Goal: Find specific page/section

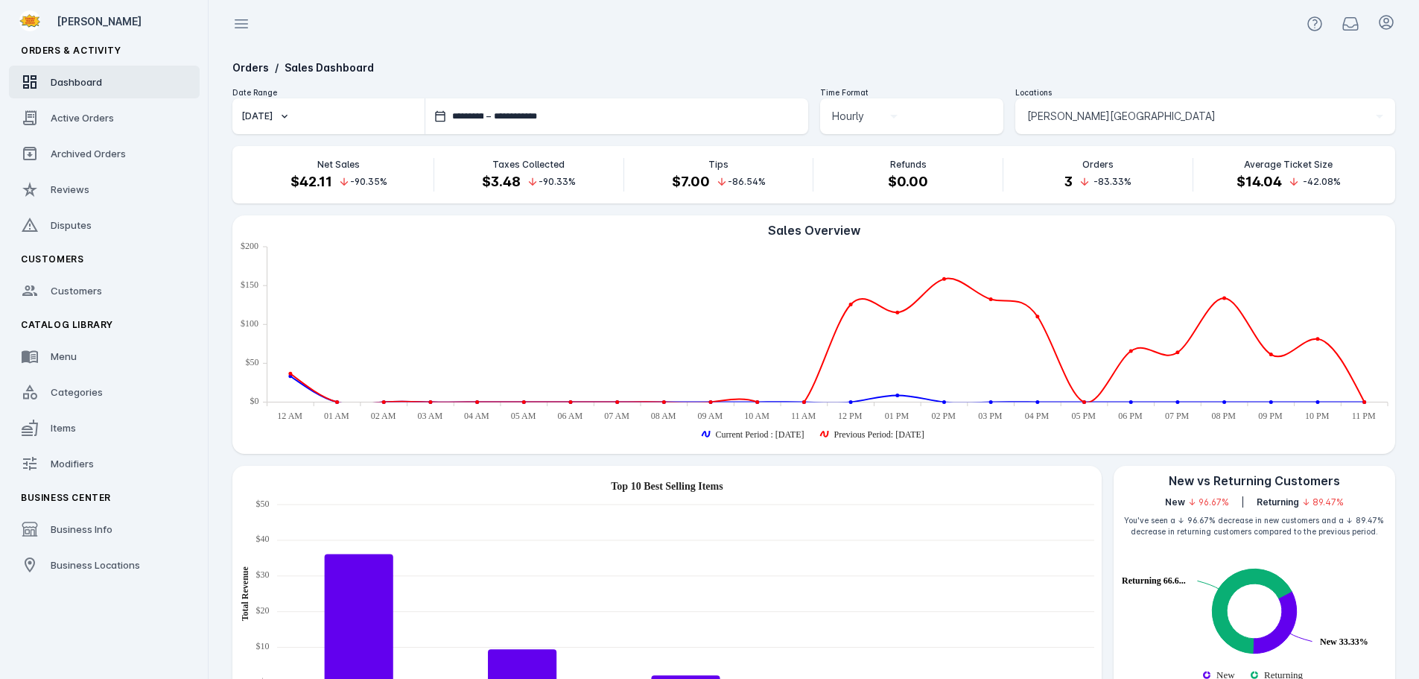
click at [1098, 115] on span "[PERSON_NAME][GEOGRAPHIC_DATA]" at bounding box center [1121, 116] width 188 height 18
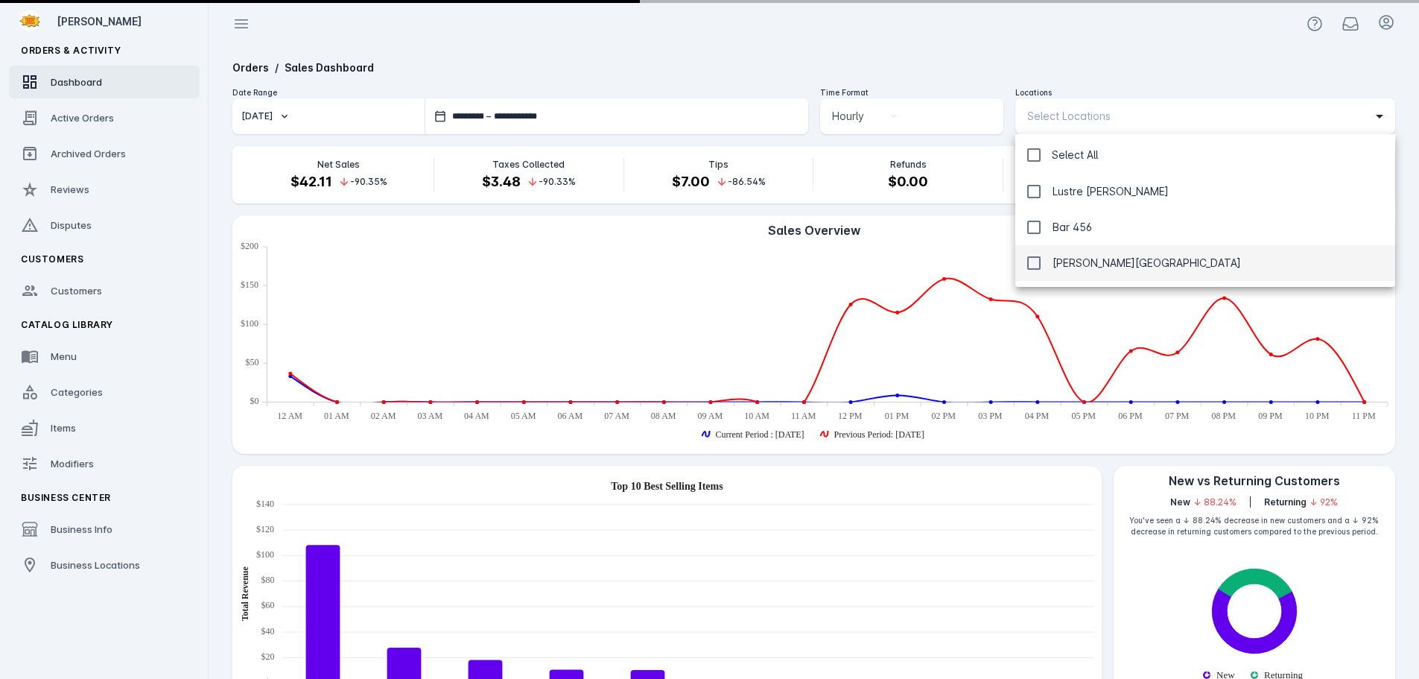
click at [1027, 58] on div at bounding box center [709, 339] width 1419 height 679
